Goal: Entertainment & Leisure: Consume media (video, audio)

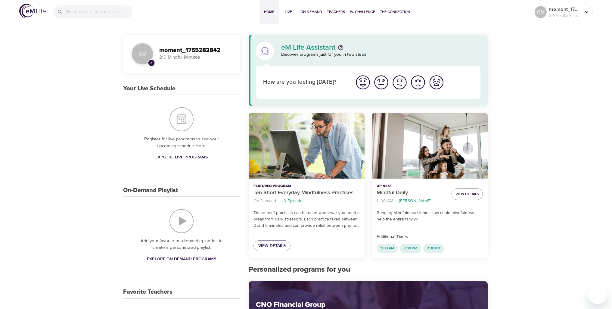
click at [319, 12] on span "On-Demand" at bounding box center [311, 12] width 22 height 6
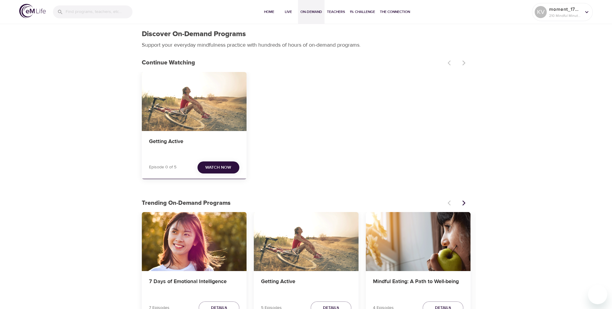
click at [384, 131] on div "Getting Active Episode 0 of 5 Watch Now" at bounding box center [306, 128] width 329 height 112
click at [229, 171] on span "Watch Now" at bounding box center [218, 168] width 26 height 8
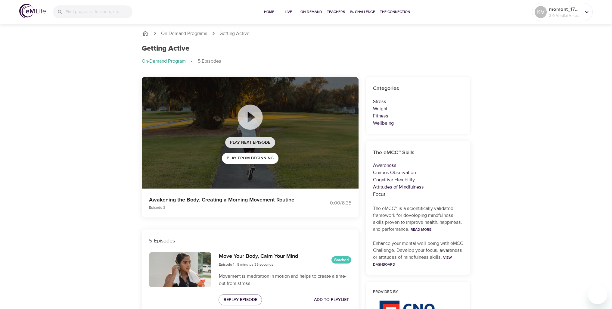
click at [239, 142] on span "Play Next Episode" at bounding box center [250, 143] width 40 height 8
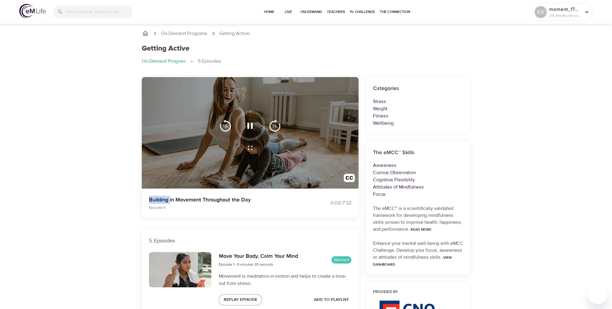
click at [196, 203] on p "Building in Movement Throughout the Day" at bounding box center [224, 200] width 150 height 8
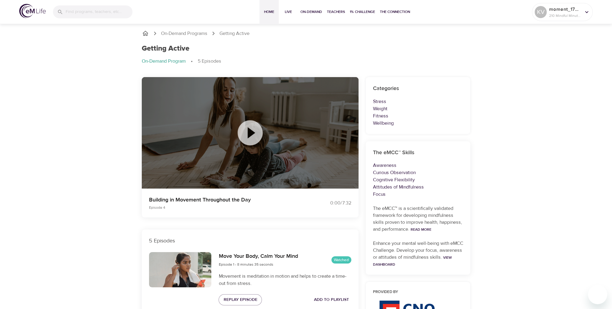
click at [266, 11] on span "Home" at bounding box center [269, 12] width 14 height 6
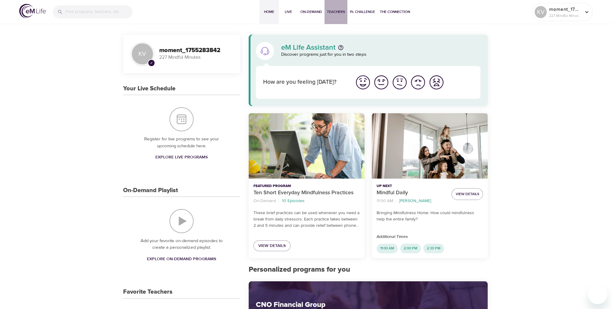
click at [327, 12] on span "Teachers" at bounding box center [336, 12] width 18 height 6
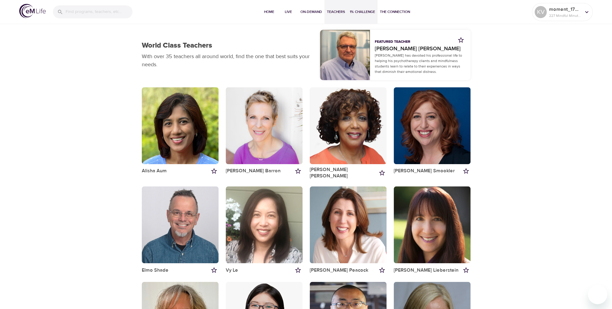
click at [354, 11] on span "1% Challenge" at bounding box center [362, 12] width 25 height 6
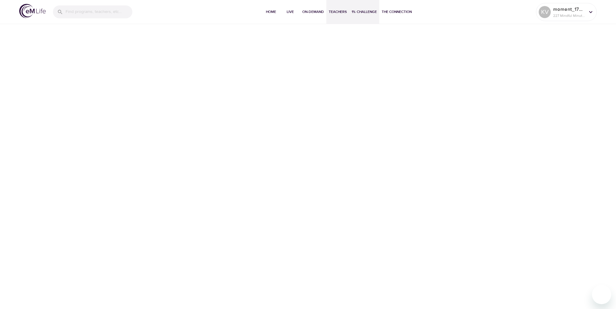
click at [332, 10] on span "Teachers" at bounding box center [338, 12] width 18 height 6
